Goal: Check status

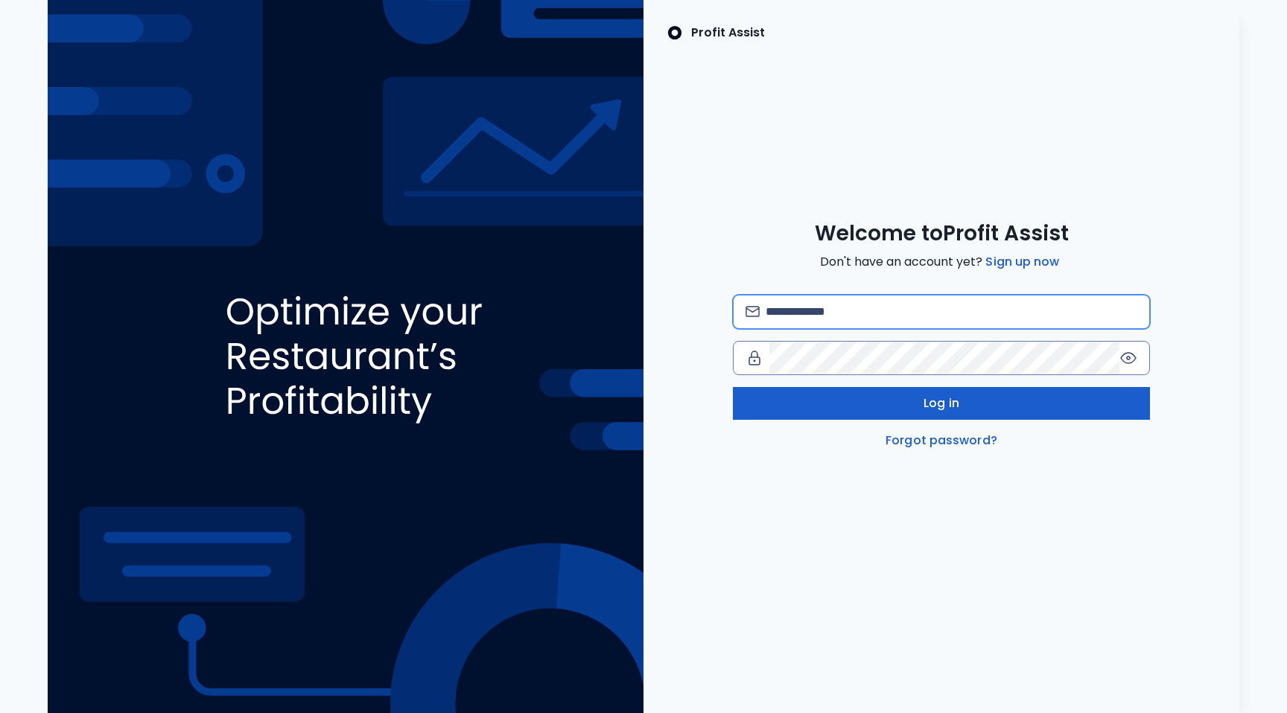
type input "**********"
click at [862, 398] on button "Log in" at bounding box center [941, 403] width 417 height 33
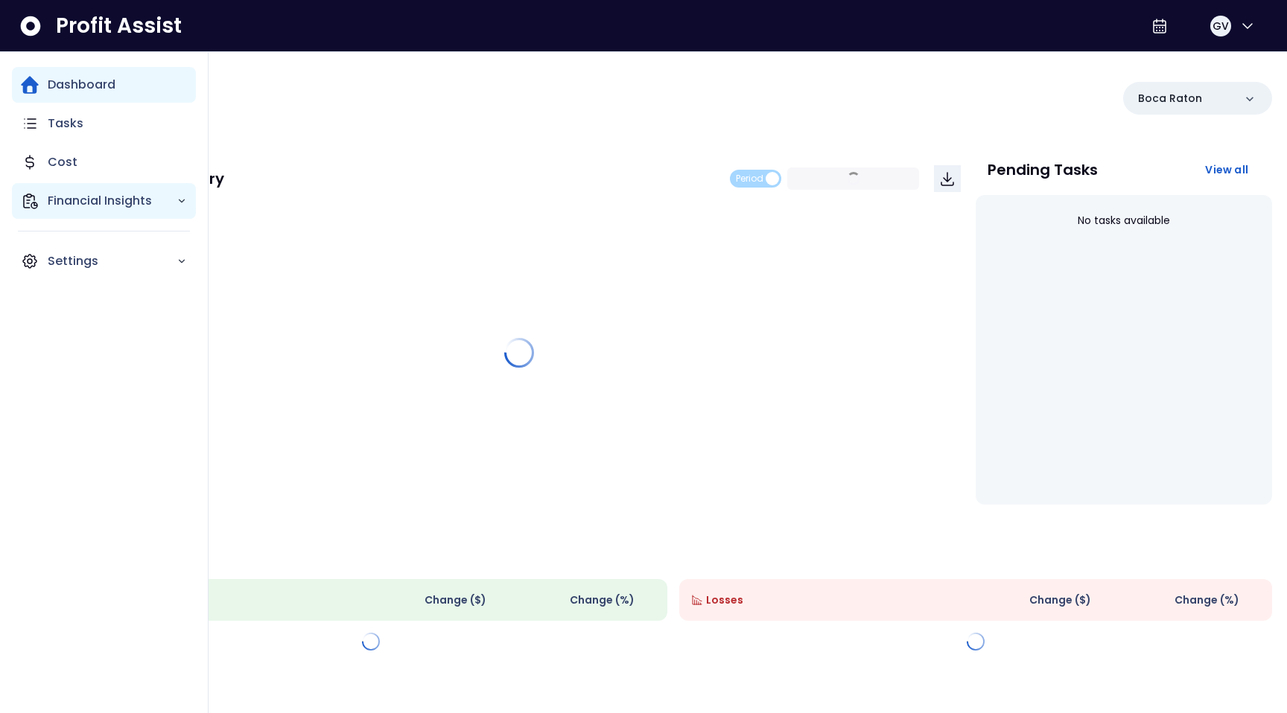
click at [109, 203] on p "Financial Insights" at bounding box center [112, 201] width 129 height 18
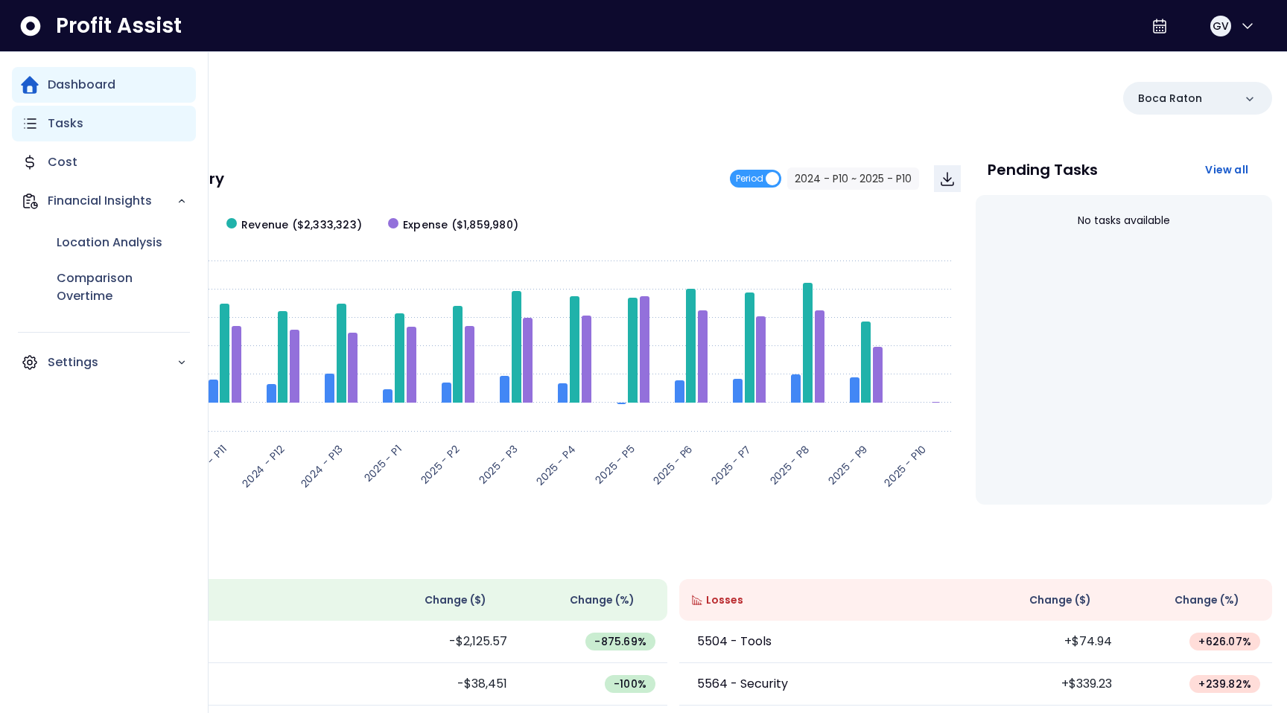
click at [103, 119] on div "Tasks" at bounding box center [104, 124] width 184 height 36
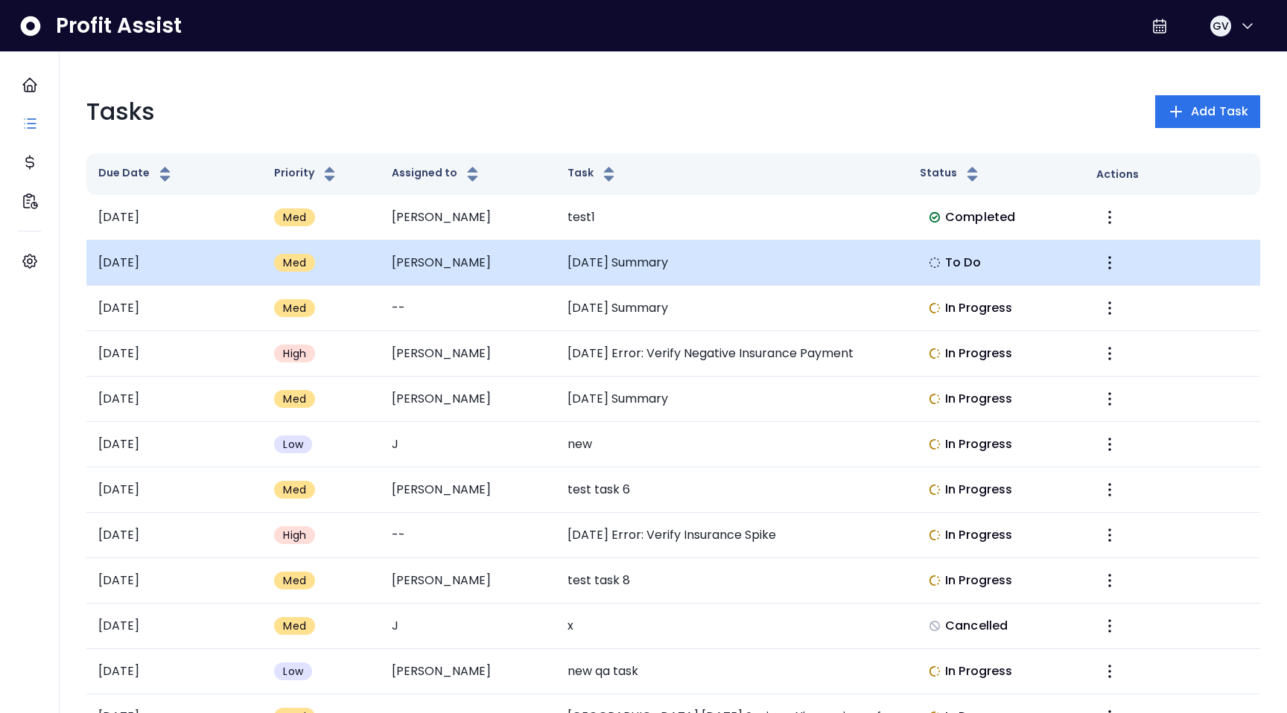
click at [643, 264] on td "[DATE] Summary" at bounding box center [732, 263] width 352 height 45
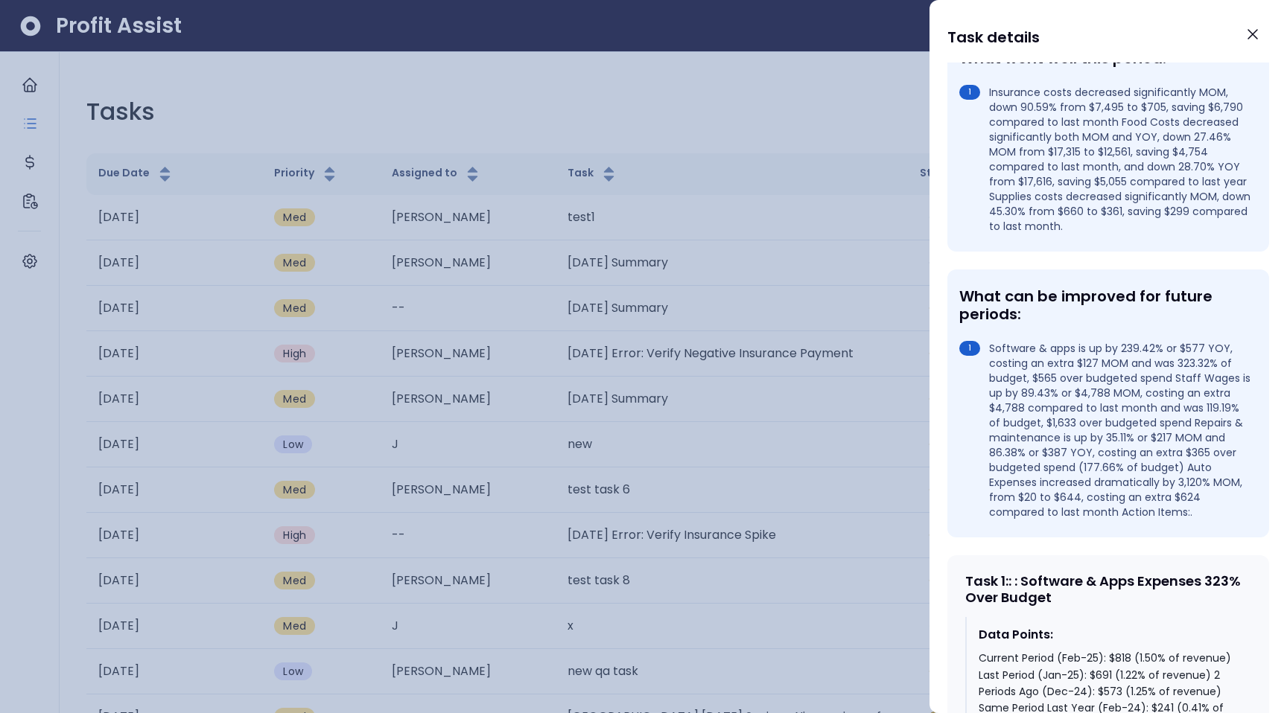
scroll to position [291, 0]
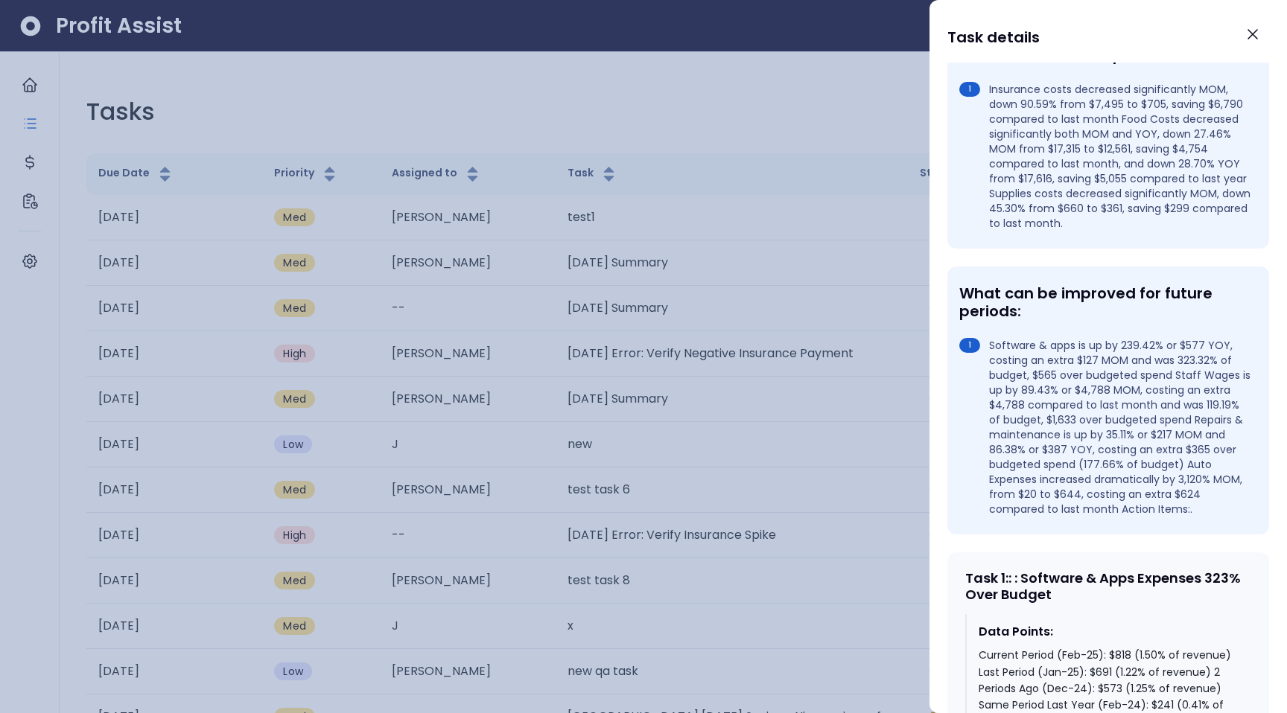
click at [611, 292] on div at bounding box center [643, 356] width 1287 height 713
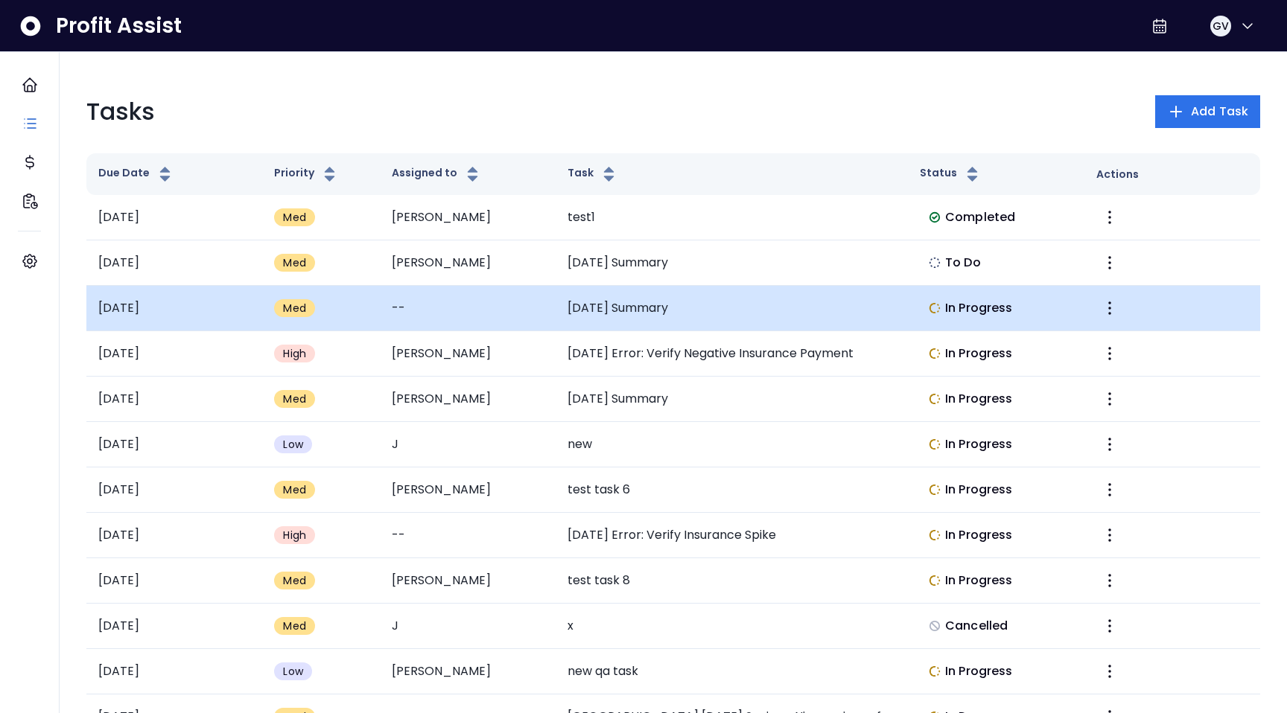
click at [594, 309] on td "[DATE] Summary" at bounding box center [732, 308] width 352 height 45
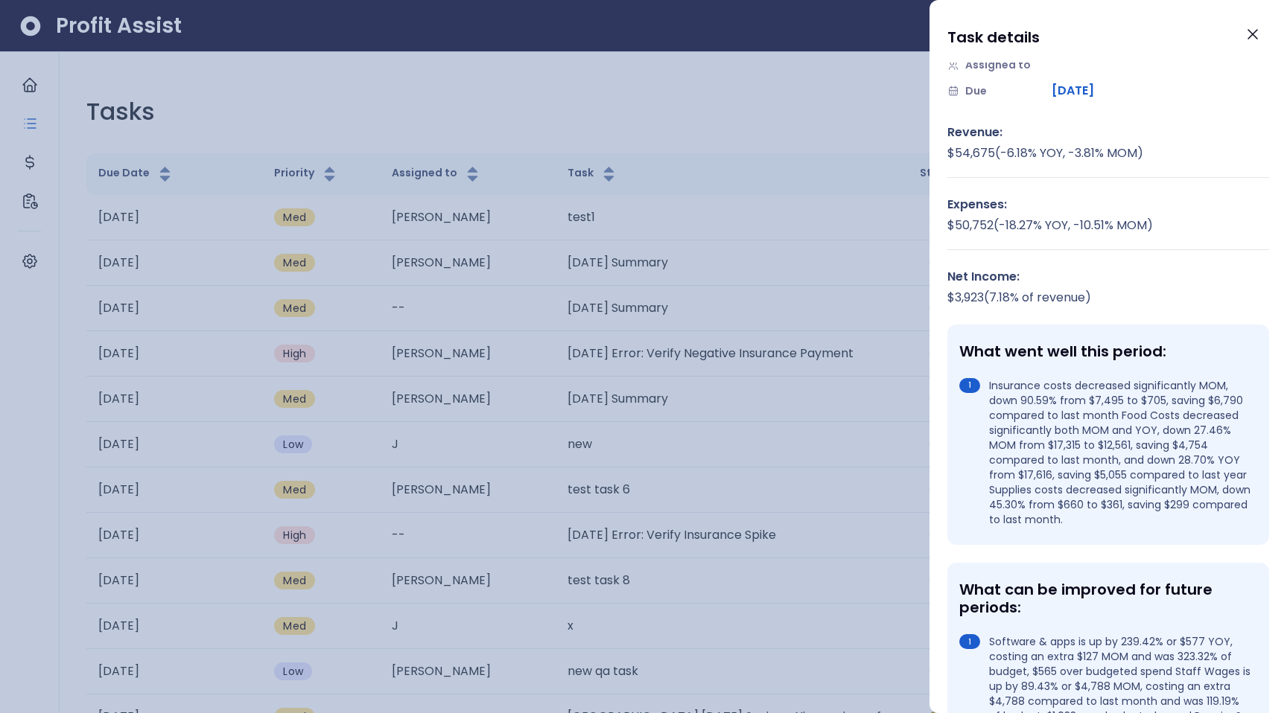
scroll to position [145, 0]
